Goal: Task Accomplishment & Management: Use online tool/utility

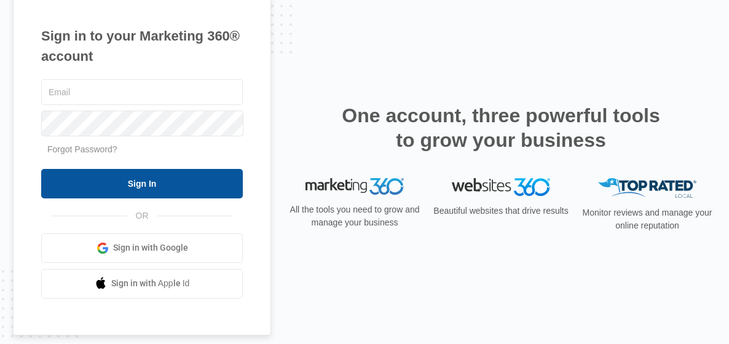
type input "[EMAIL_ADDRESS][DOMAIN_NAME]"
click at [178, 179] on input "Sign In" at bounding box center [142, 184] width 202 height 30
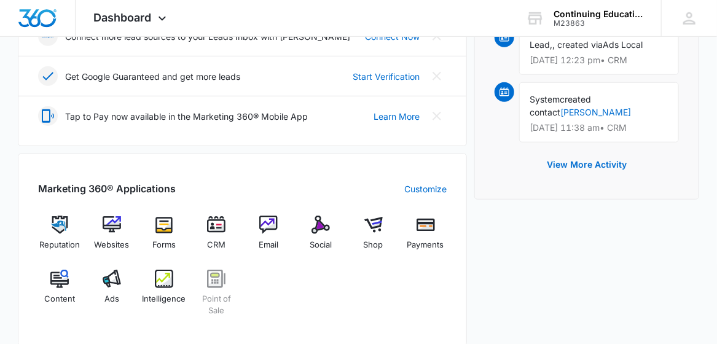
scroll to position [361, 0]
click at [379, 227] on img at bounding box center [374, 224] width 18 height 18
